Goal: Contribute content

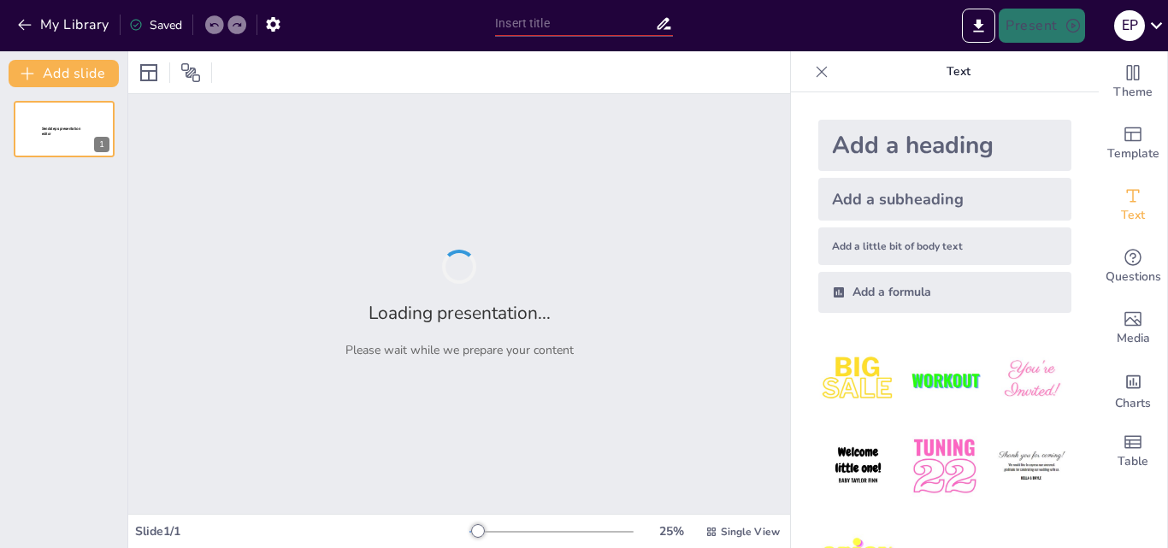
type input "Estrategias Efectivas para el Trabajo en [GEOGRAPHIC_DATA]"
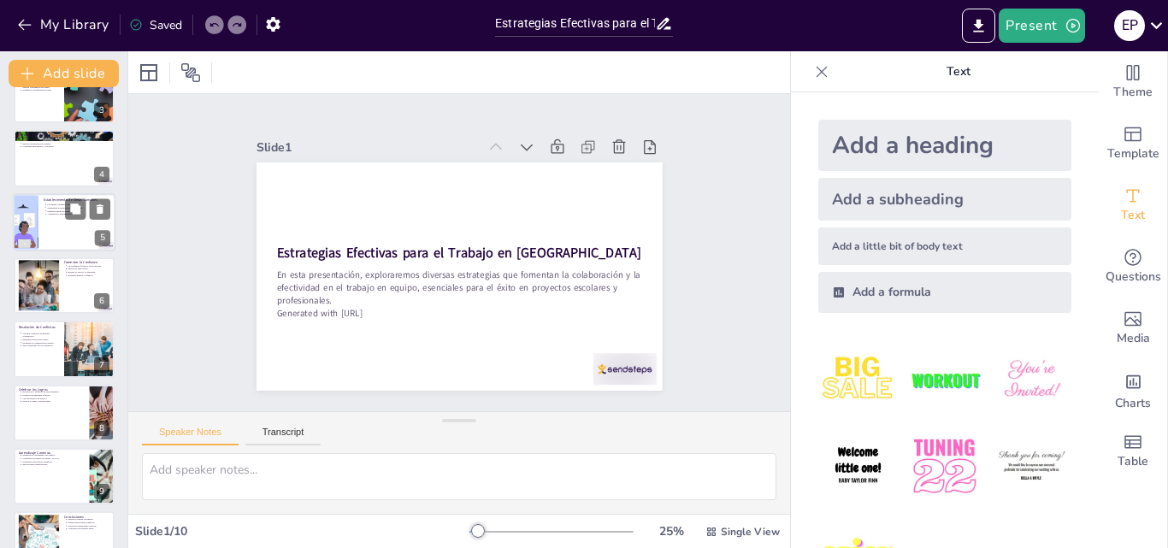
scroll to position [196, 0]
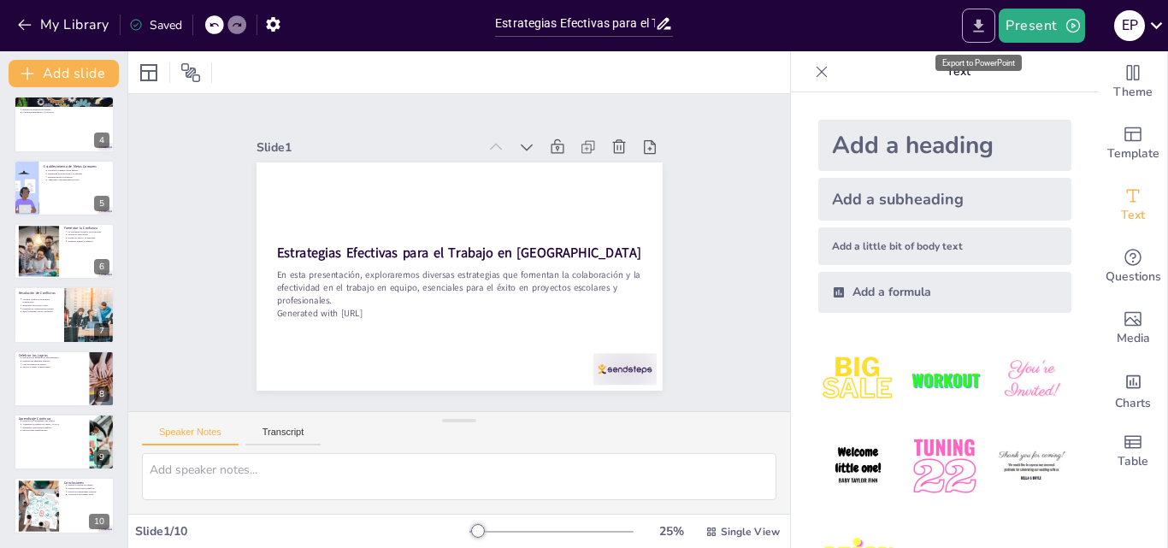
click at [979, 28] on icon "Export to PowerPoint" at bounding box center [979, 26] width 18 height 18
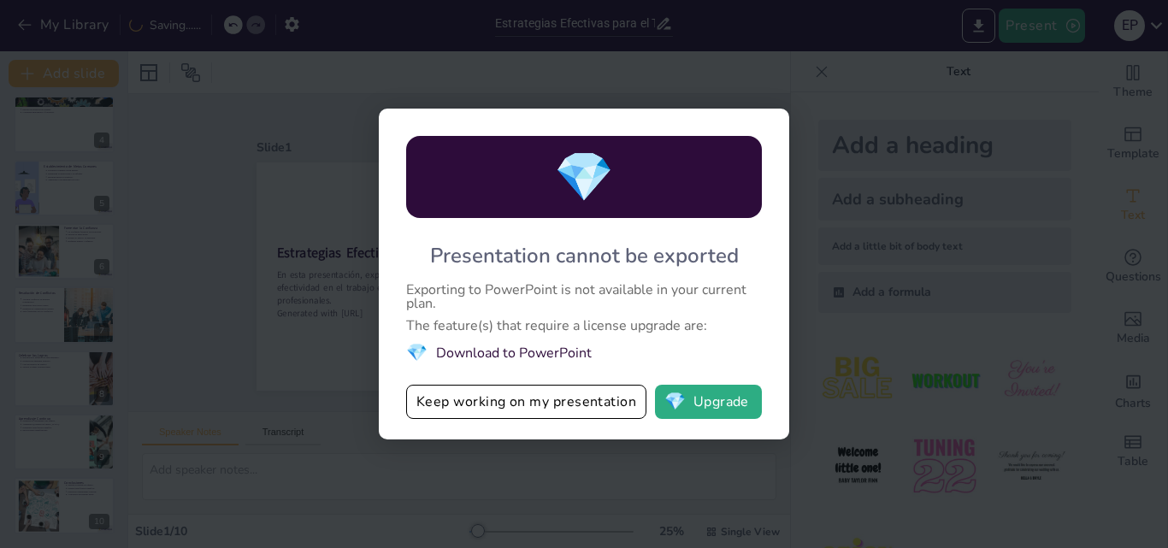
click at [924, 319] on div "💎 Presentation cannot be exported Exporting to PowerPoint is not available in y…" at bounding box center [584, 274] width 1168 height 548
click at [600, 452] on div "💎 Presentation cannot be exported Exporting to PowerPoint is not available in y…" at bounding box center [584, 274] width 1168 height 548
click at [606, 411] on button "Keep working on my presentation" at bounding box center [526, 402] width 240 height 34
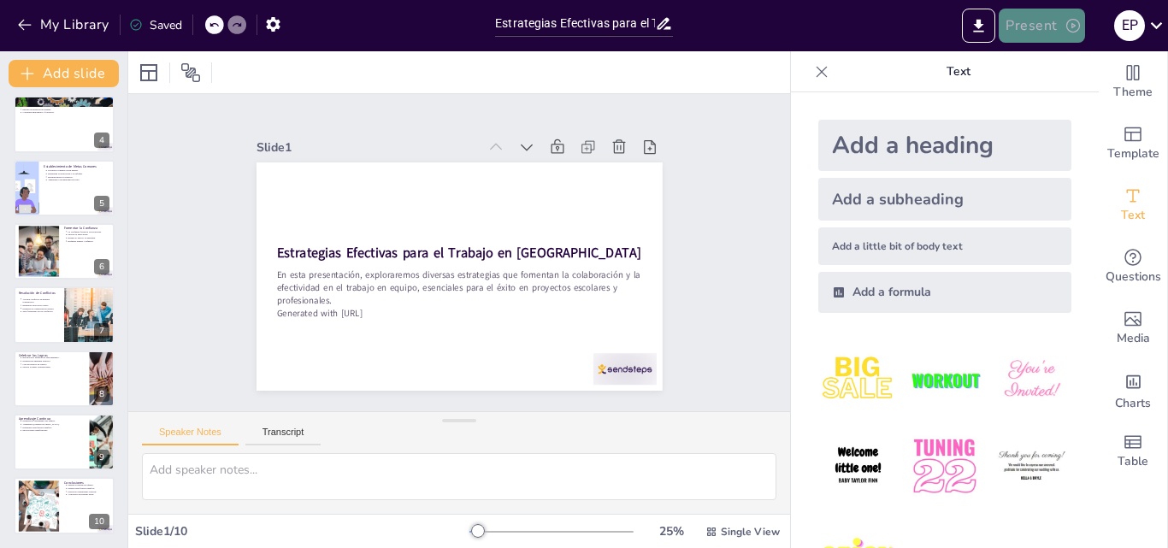
click at [1031, 30] on button "Present" at bounding box center [1042, 26] width 86 height 34
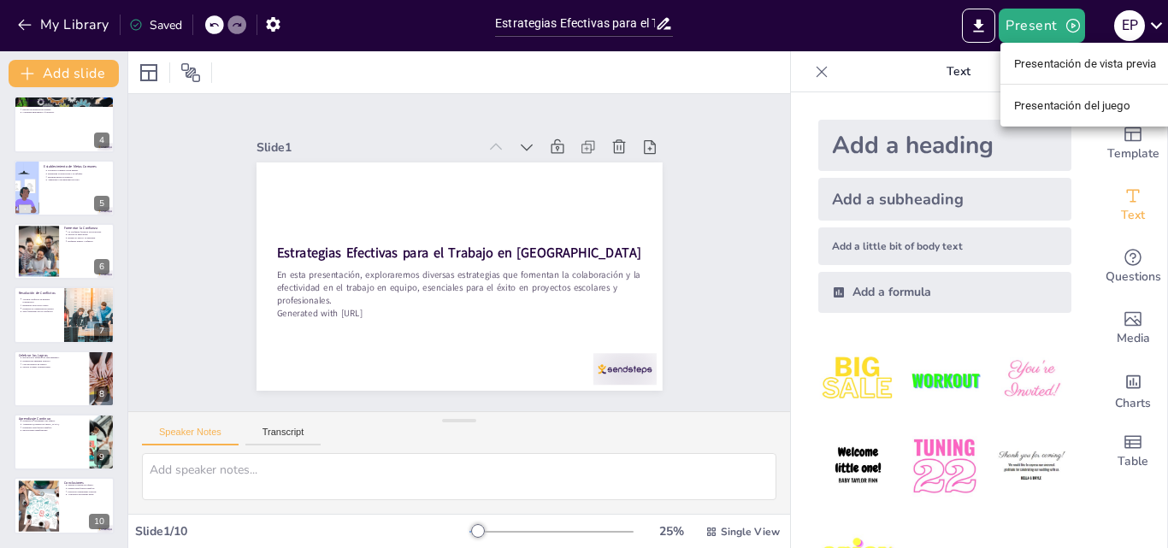
click at [404, 74] on div at bounding box center [584, 274] width 1168 height 548
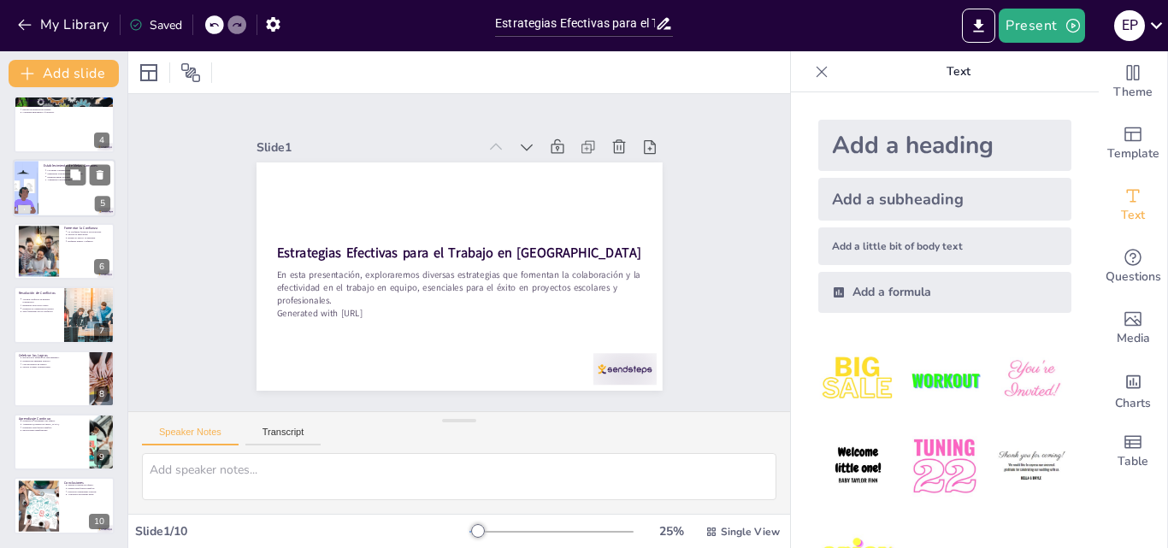
click at [54, 170] on p "Las metas comunes crean unidad." at bounding box center [79, 169] width 63 height 3
type textarea "Las metas comunes ayudan a crear un sentido de unidad entre los miembros del eq…"
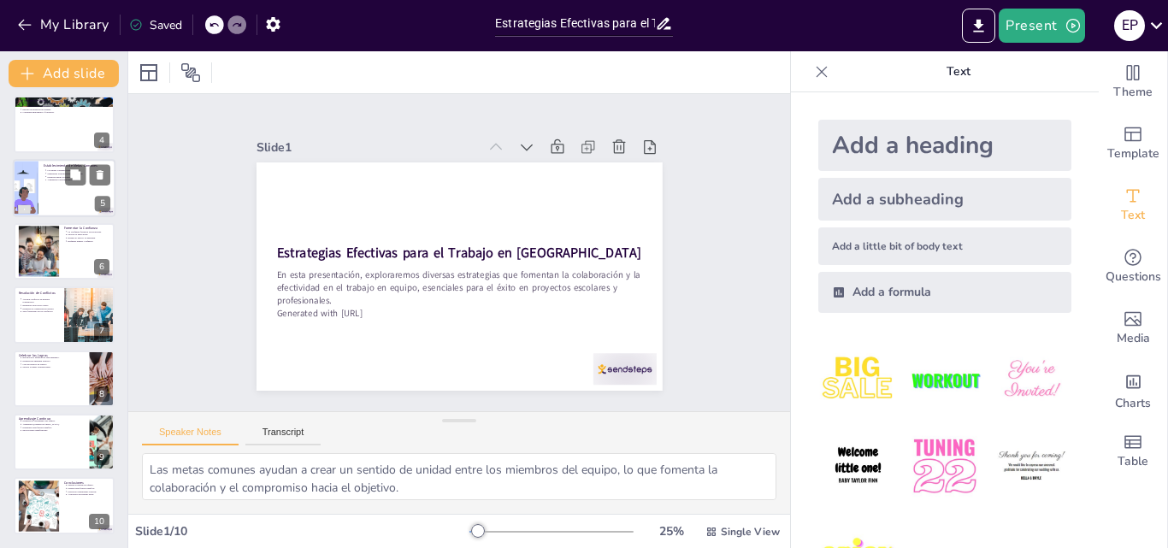
scroll to position [66, 0]
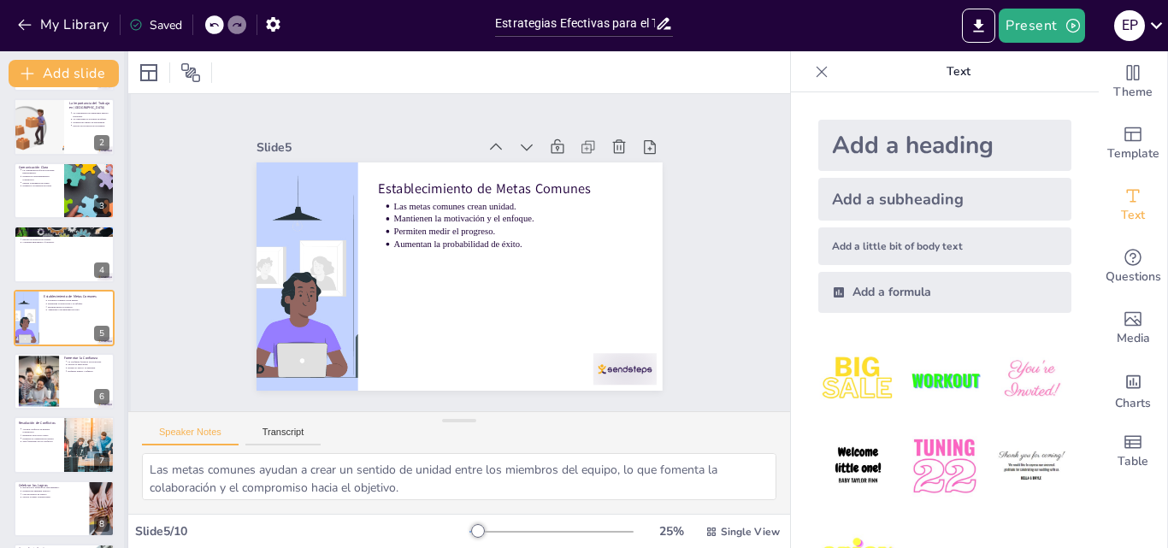
click at [124, 171] on div at bounding box center [127, 299] width 7 height 497
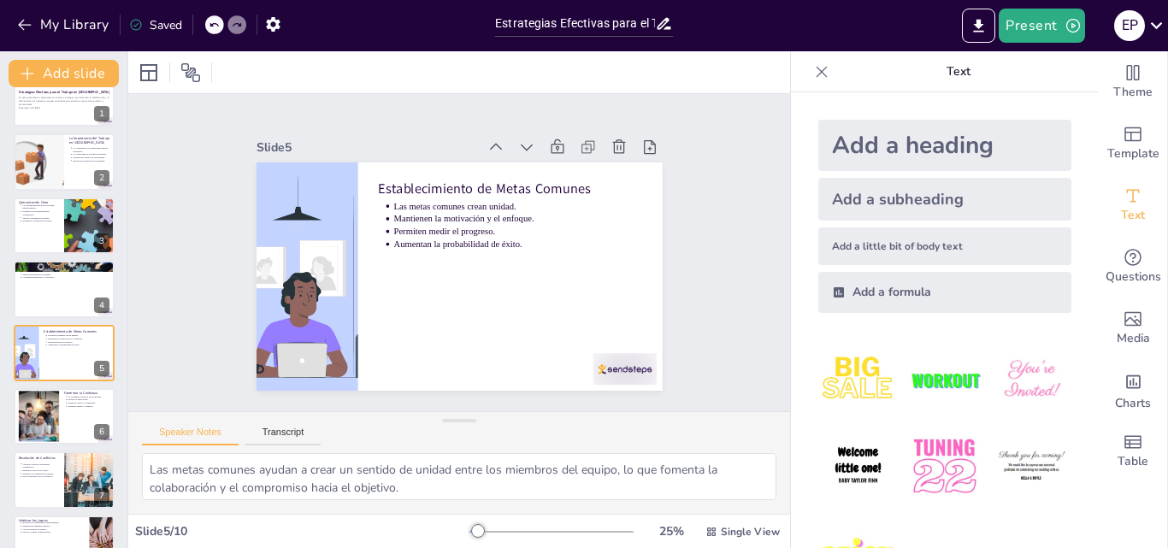
scroll to position [0, 0]
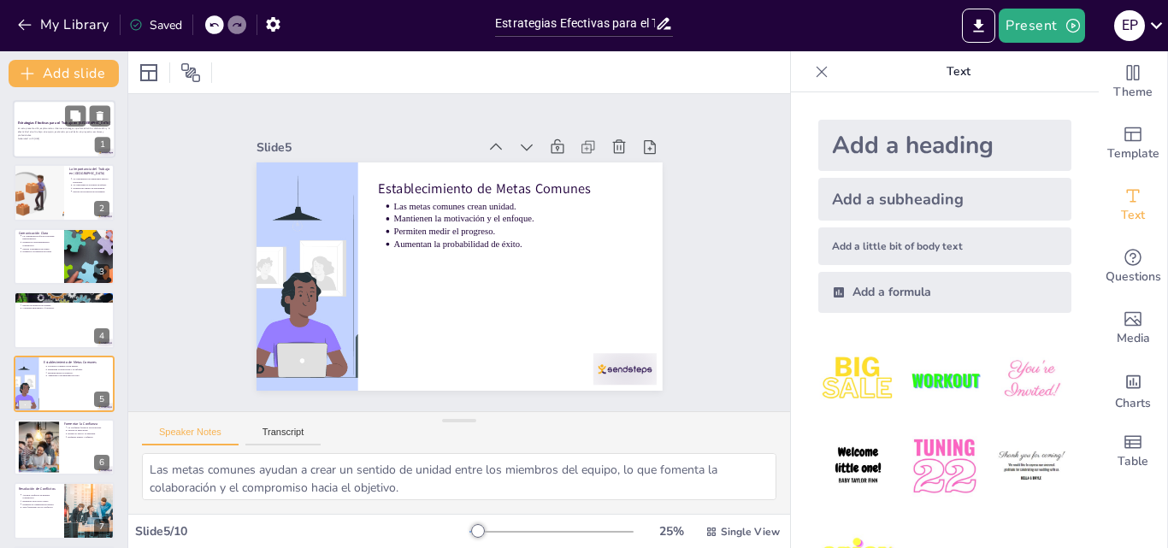
click at [47, 135] on p "En esta presentación, exploraremos diversas estrategias que fomentan la colabor…" at bounding box center [64, 131] width 92 height 9
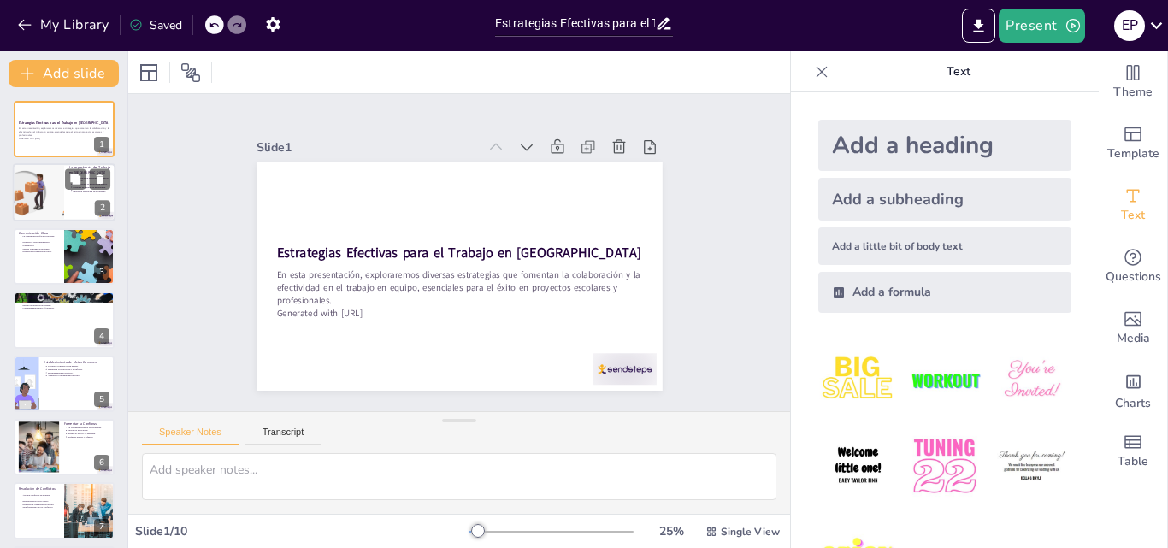
click at [62, 181] on div at bounding box center [38, 193] width 87 height 58
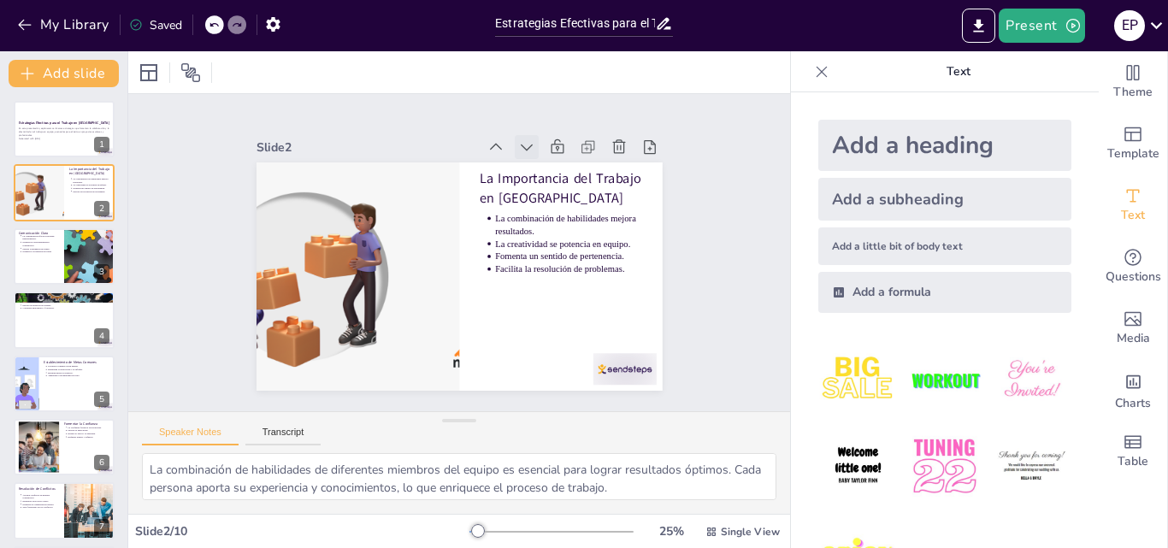
click at [564, 195] on icon at bounding box center [576, 207] width 24 height 24
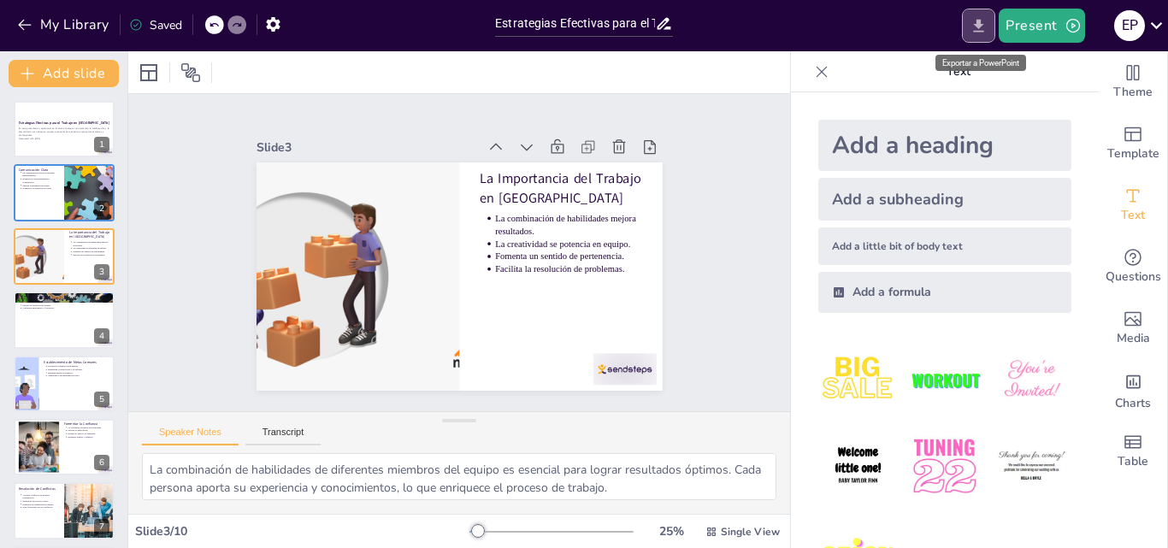
click at [972, 28] on icon "Export to PowerPoint" at bounding box center [979, 26] width 18 height 18
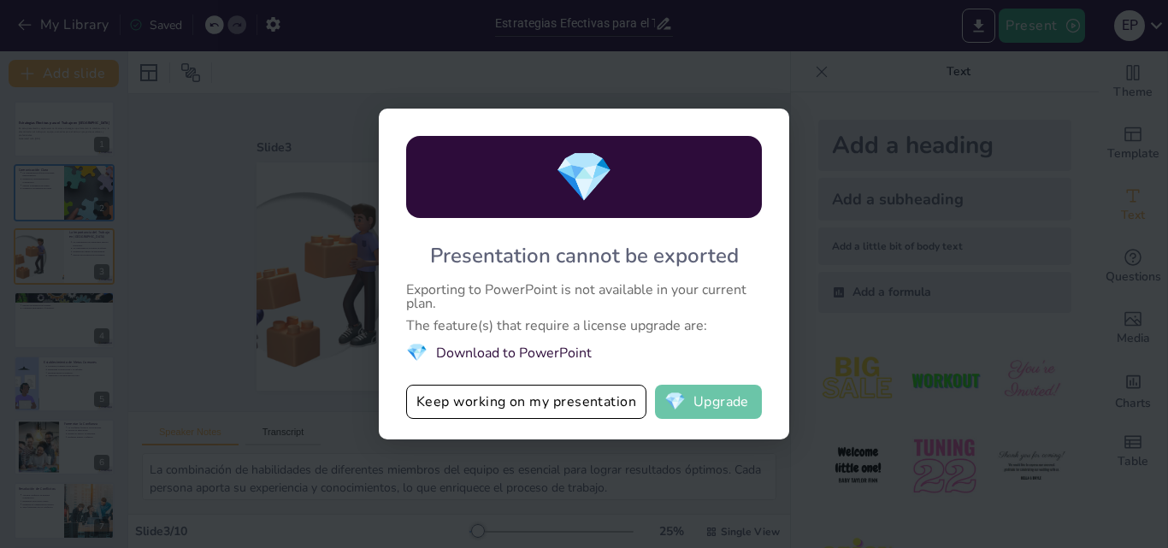
click at [717, 405] on button "💎 Upgrade" at bounding box center [708, 402] width 107 height 34
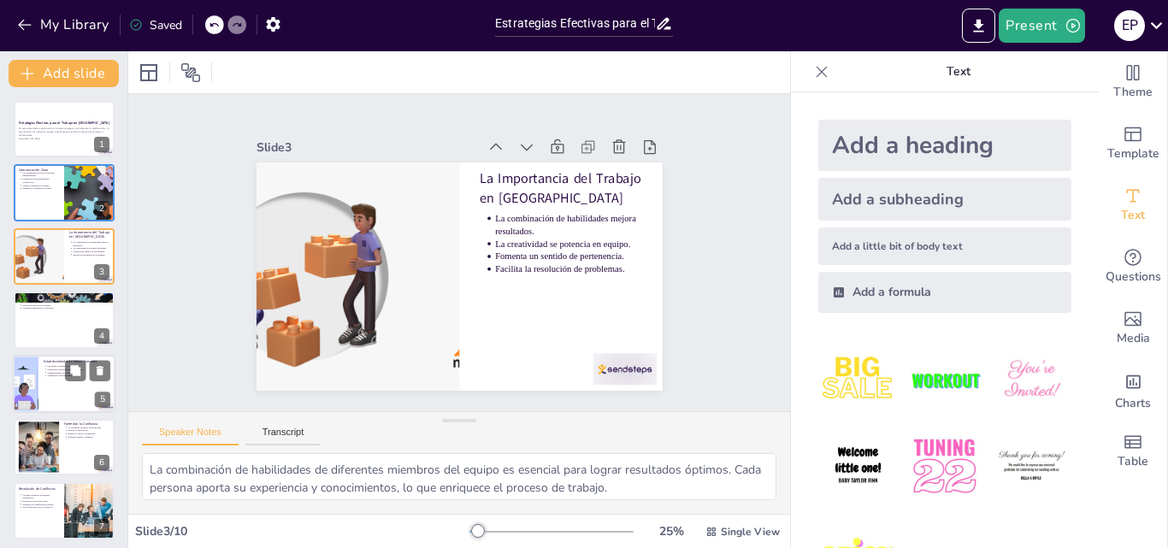
click at [45, 380] on div at bounding box center [64, 384] width 103 height 58
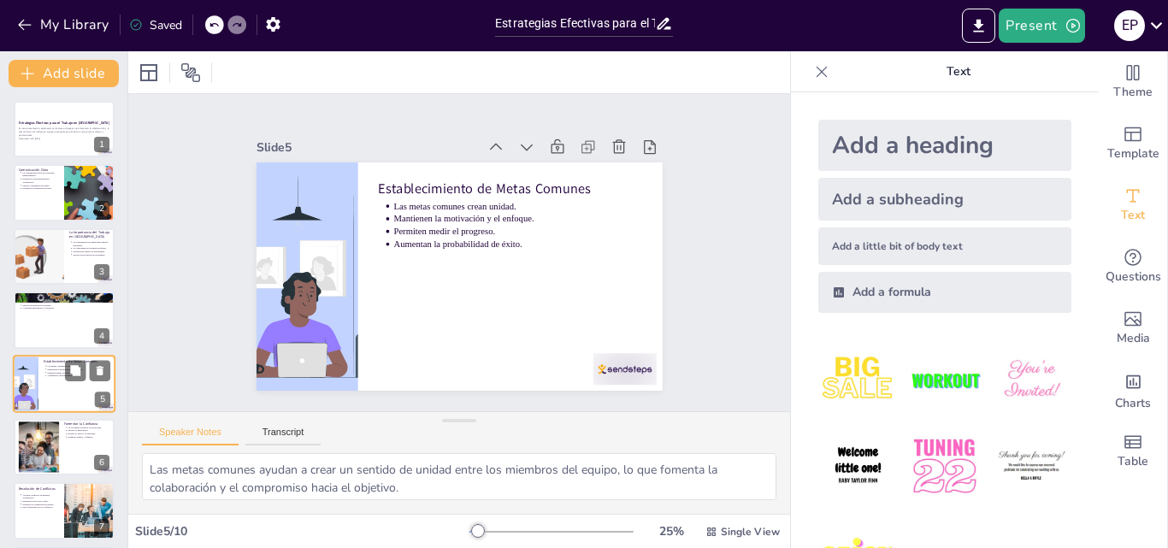
scroll to position [66, 0]
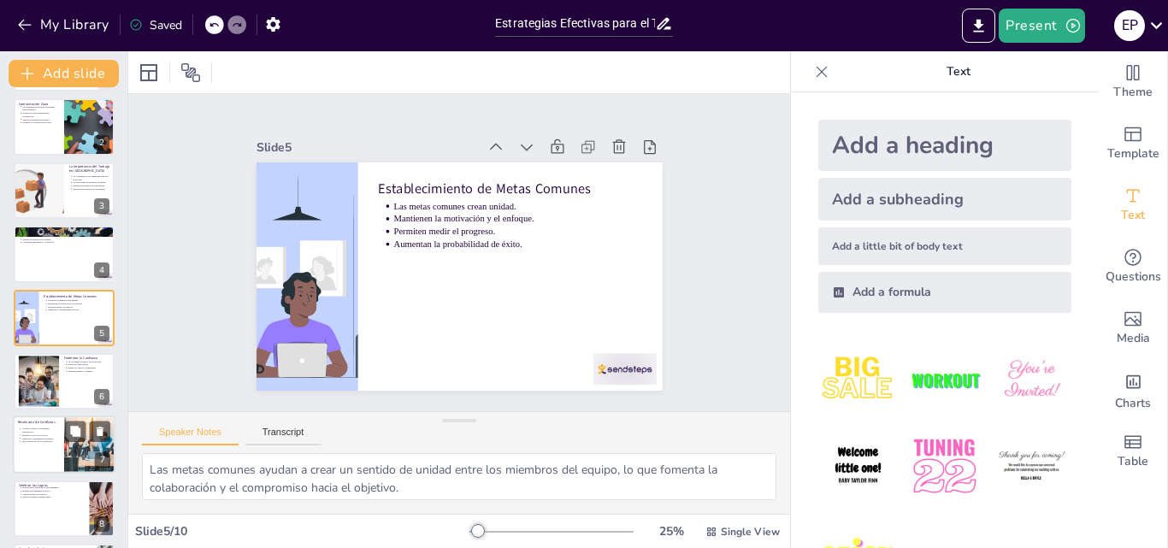
click at [46, 435] on p "Establecer protocolos claros." at bounding box center [40, 435] width 38 height 3
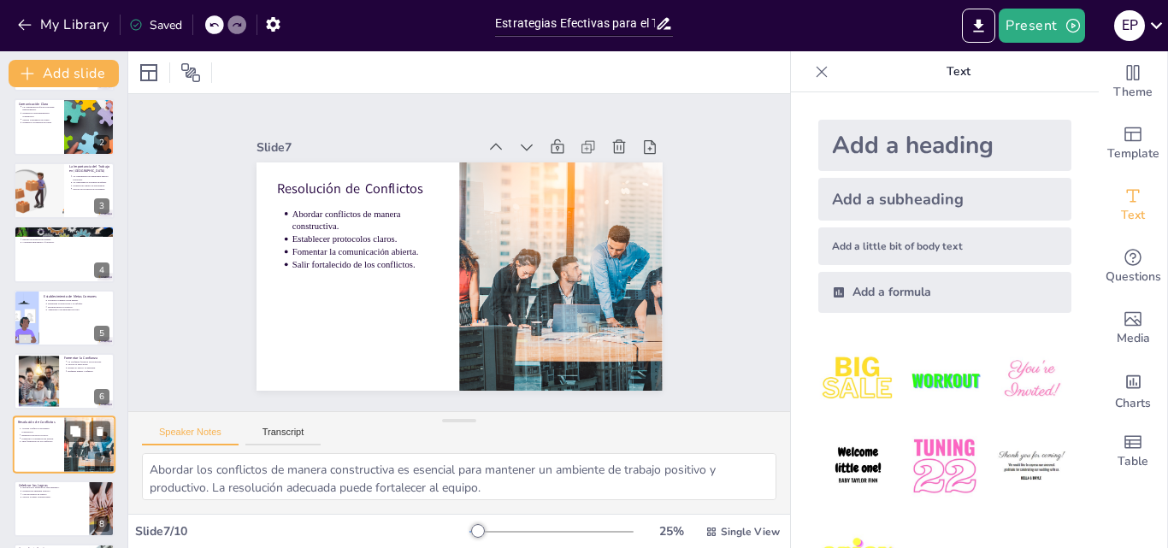
scroll to position [193, 0]
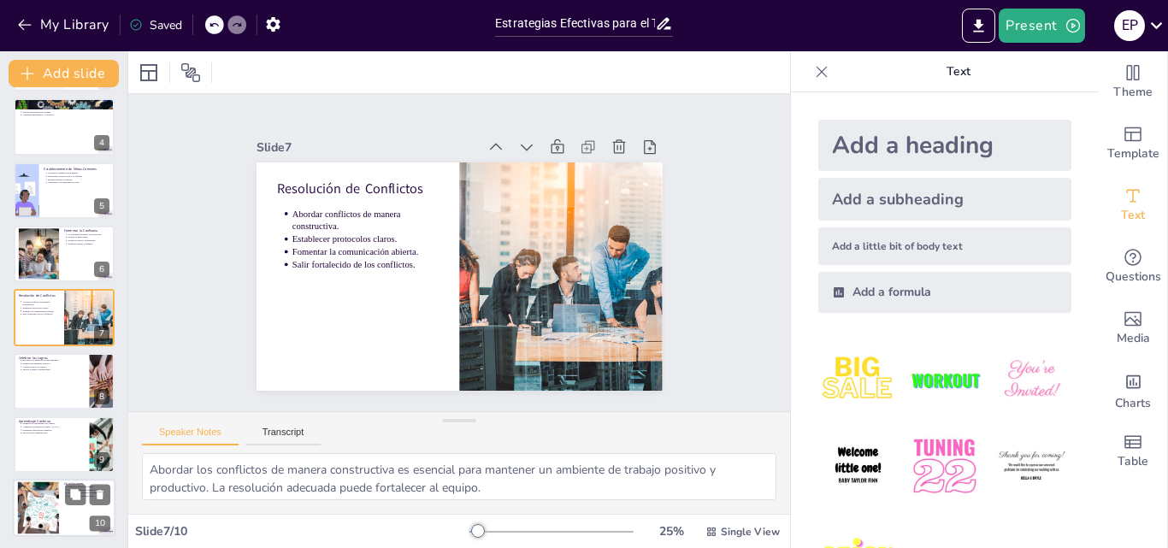
click at [45, 503] on div at bounding box center [39, 508] width 74 height 52
type textarea "Implementar estas estrategias es clave para mejorar el trabajo en equipo, lo qu…"
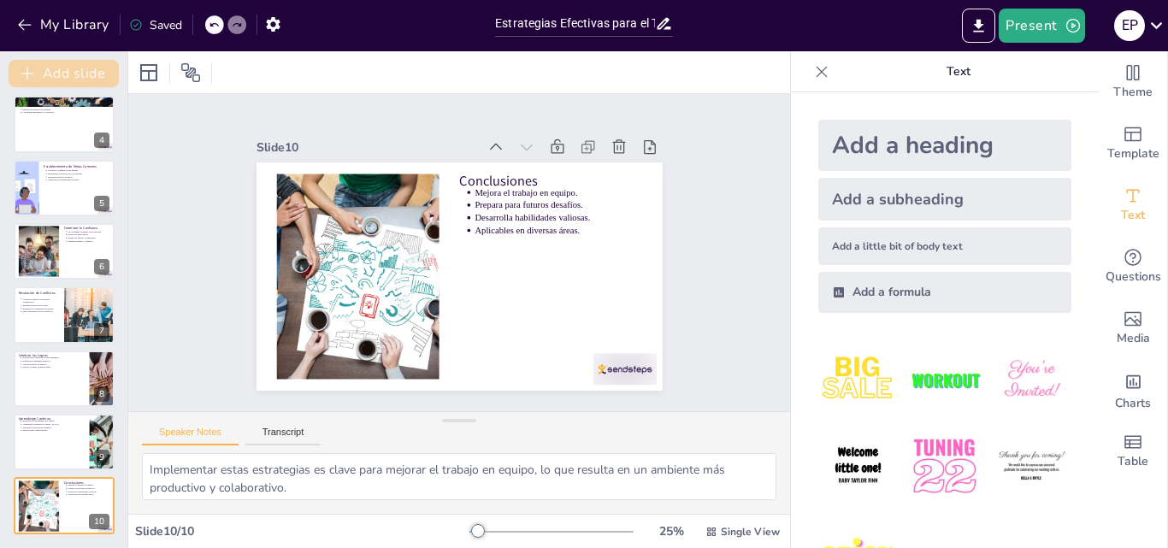
click at [78, 76] on button "Add slide" at bounding box center [64, 73] width 110 height 27
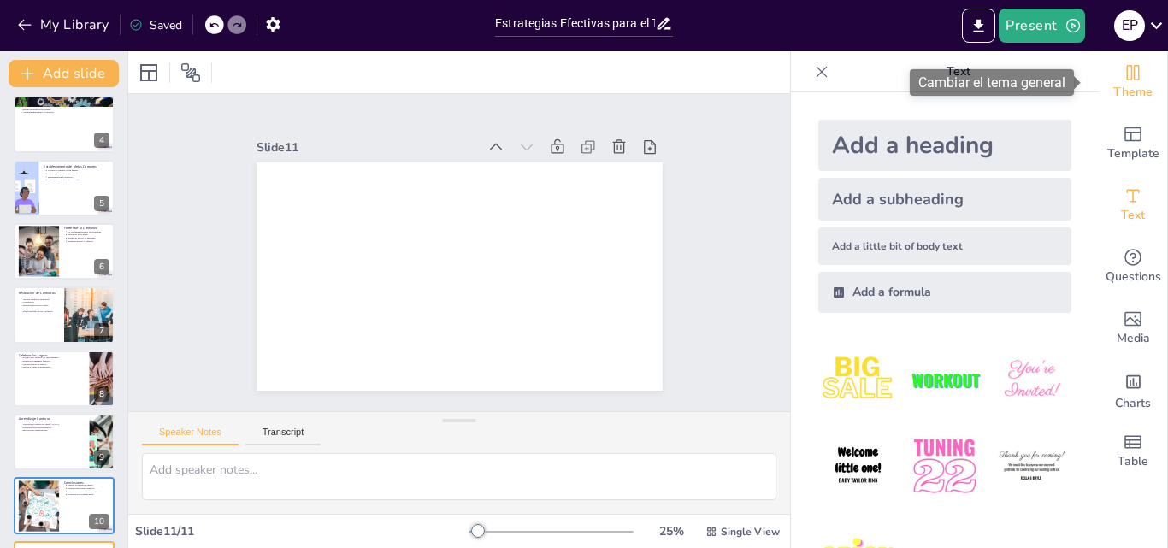
click at [1123, 74] on icon "Change the overall theme" at bounding box center [1133, 72] width 21 height 21
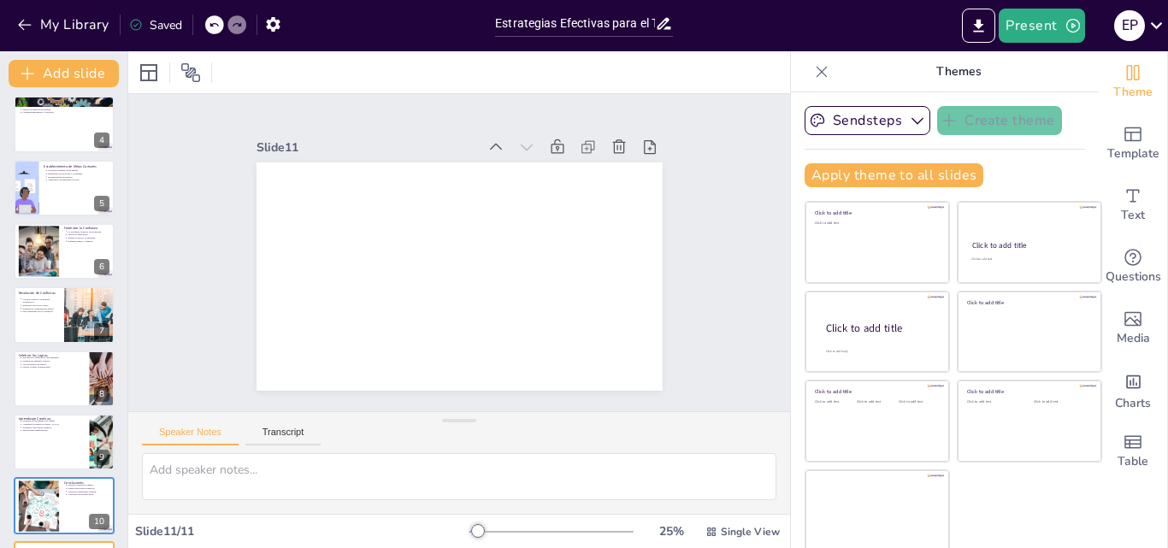
scroll to position [3, 0]
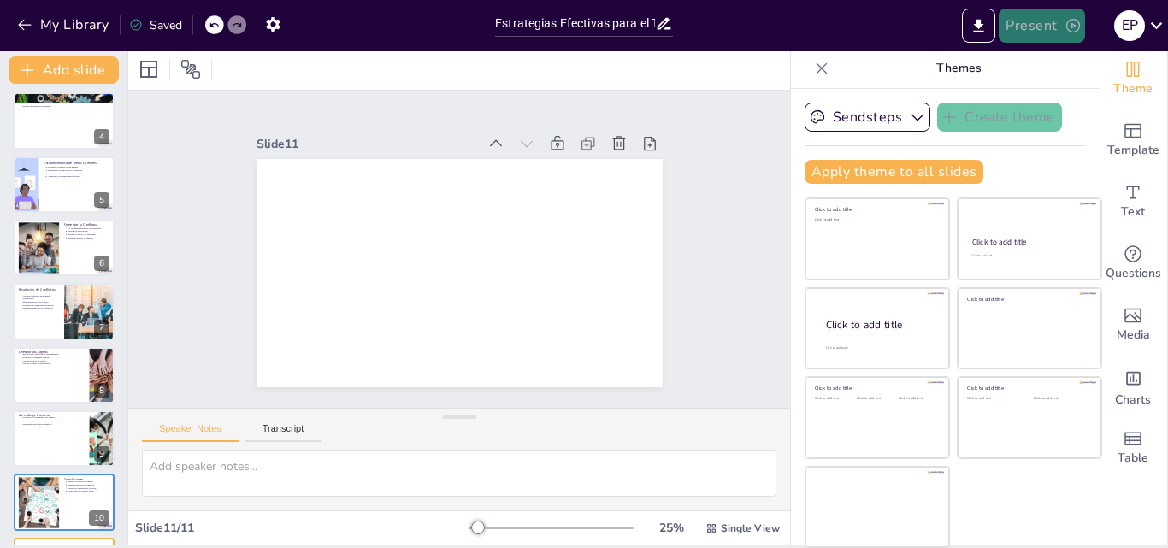
click at [1032, 27] on button "Present" at bounding box center [1042, 26] width 86 height 34
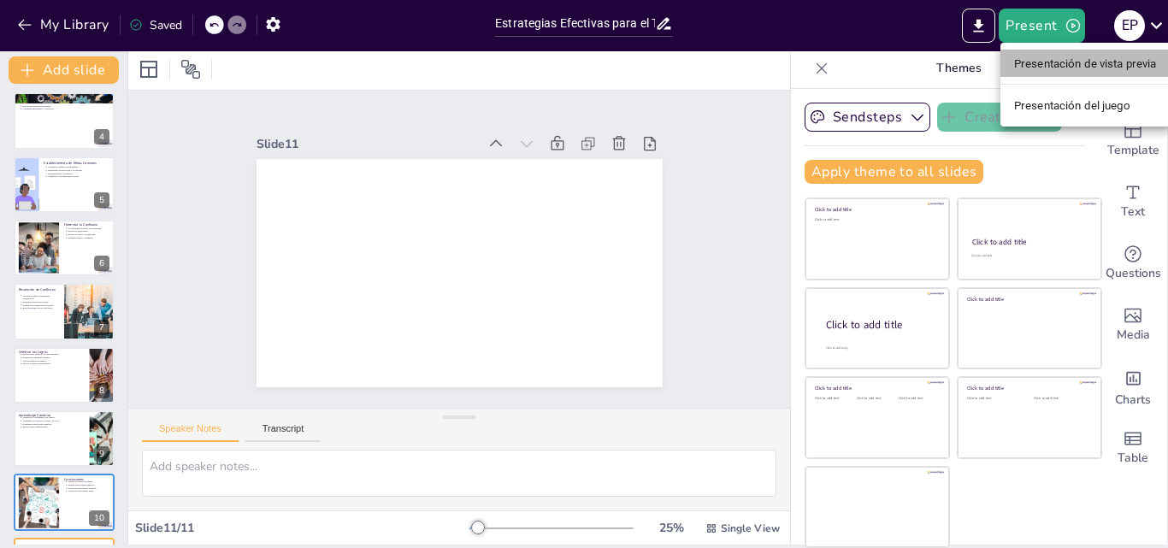
click at [1078, 62] on font "Presentación de vista previa" at bounding box center [1085, 63] width 143 height 13
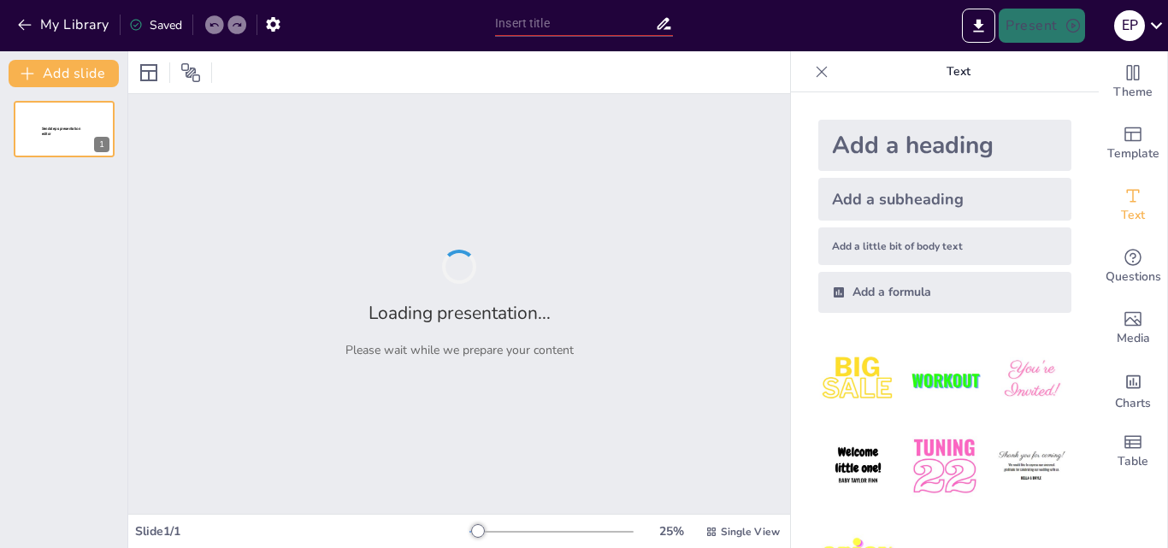
type input "Estrategias Efectivas para el Trabajo en [GEOGRAPHIC_DATA]"
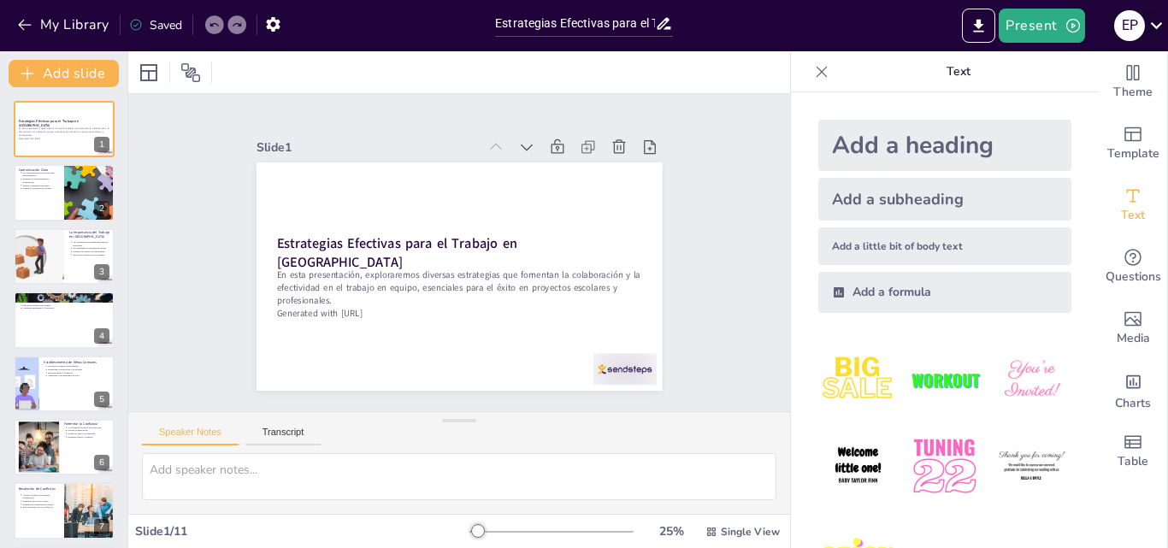
click at [1155, 31] on icon at bounding box center [1156, 25] width 23 height 23
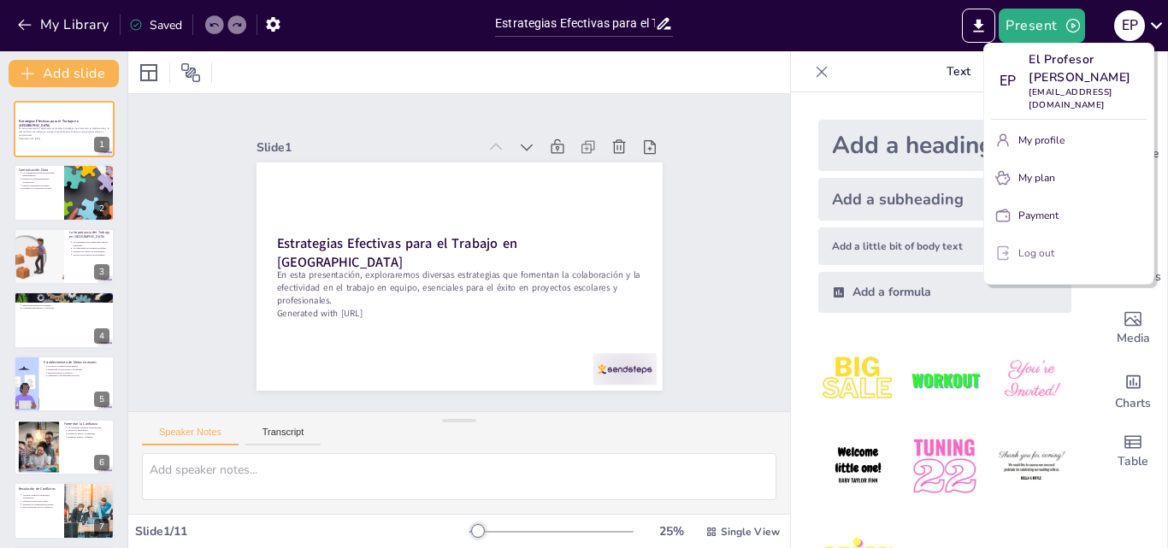
click at [1019, 245] on p "Log out" at bounding box center [1037, 252] width 36 height 15
